Goal: Task Accomplishment & Management: Use online tool/utility

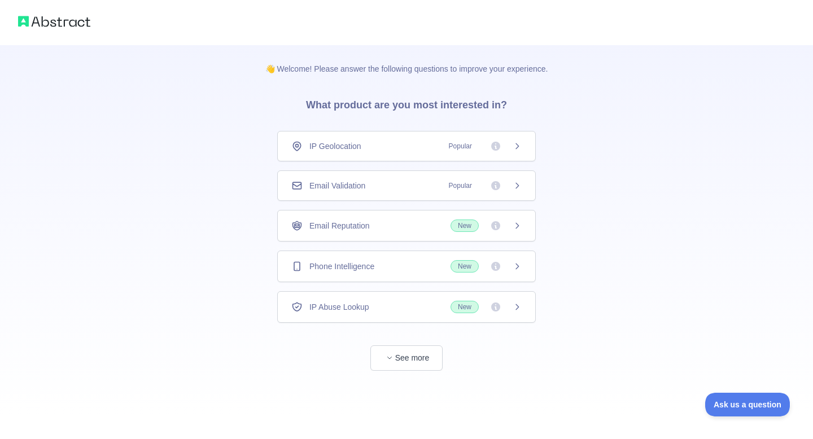
click at [410, 185] on div "Email Validation Popular" at bounding box center [406, 185] width 230 height 11
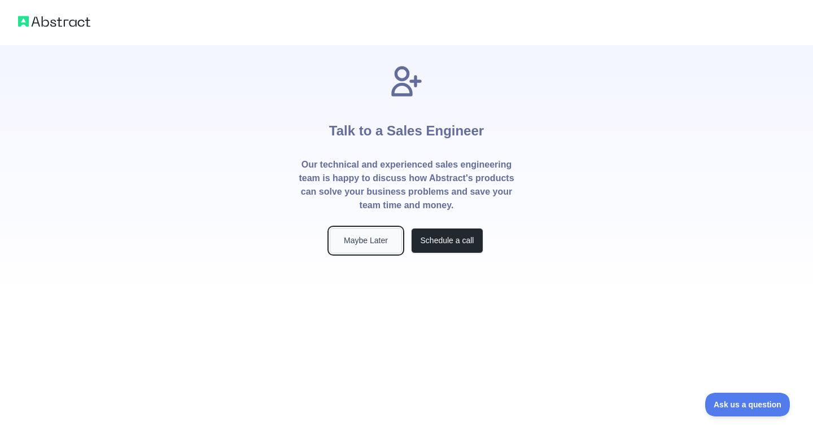
click at [349, 232] on button "Maybe Later" at bounding box center [366, 240] width 72 height 25
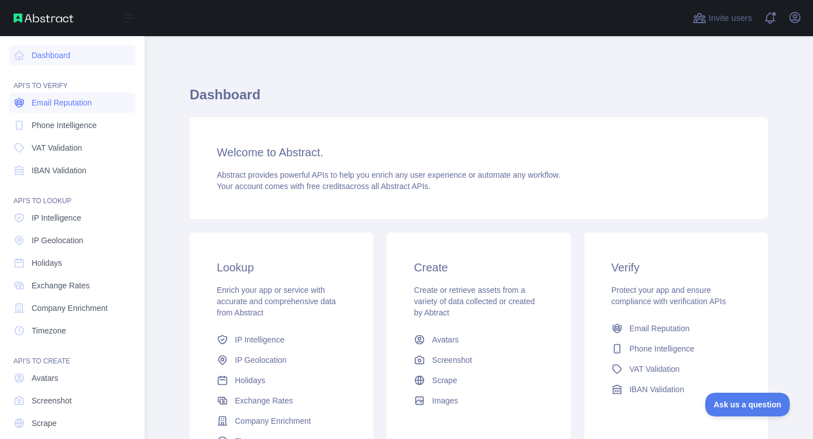
click at [80, 101] on span "Email Reputation" at bounding box center [62, 102] width 60 height 11
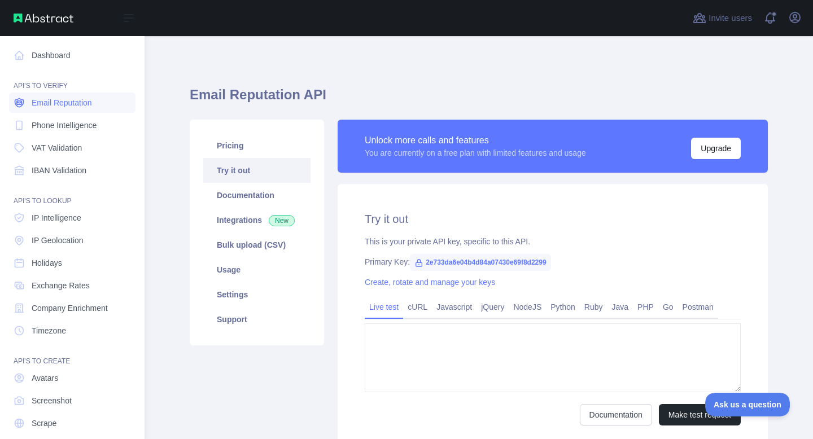
type textarea "**********"
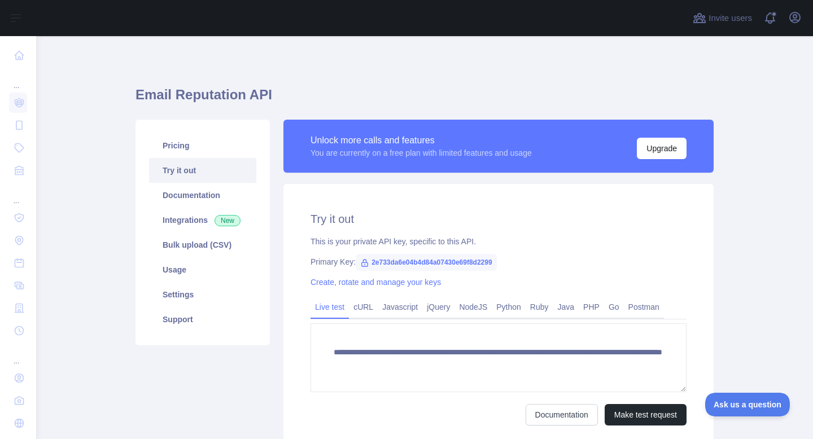
click at [485, 260] on span "2e733da6e04b4d84a07430e69f8d2299" at bounding box center [426, 262] width 141 height 17
copy div "Primary Key: 2e733da6e04b4d84a07430e69f8d2299"
